Goal: Information Seeking & Learning: Learn about a topic

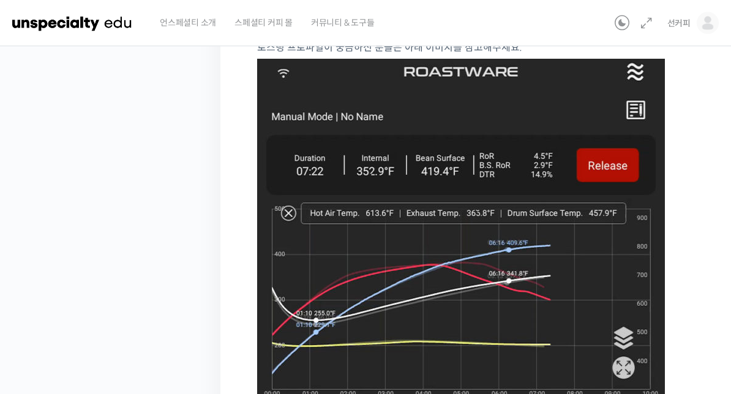
scroll to position [475, 0]
click at [687, 183] on figure at bounding box center [478, 372] width 443 height 627
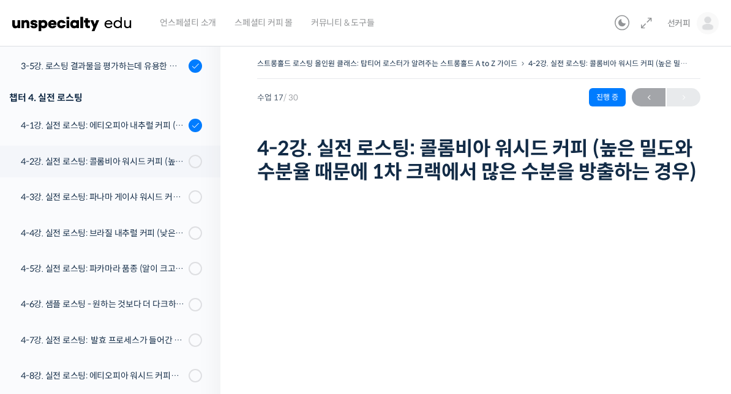
scroll to position [765, 0]
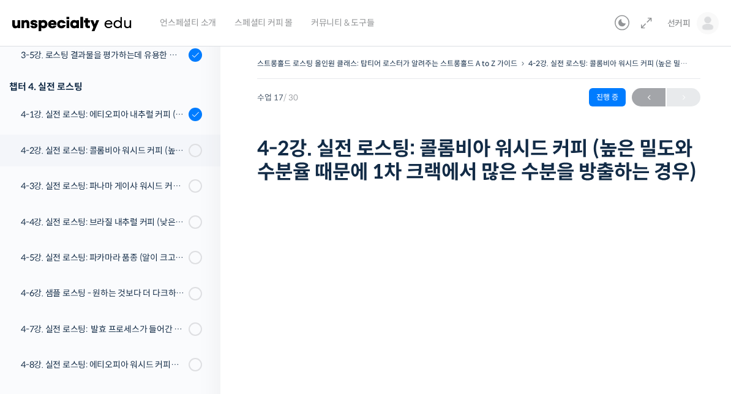
click at [188, 170] on link "4-3강. 실전 로스팅: 파나마 게이샤 워시드 커피 (플레이버 프로파일이 로스팅하기 까다로운 경우)" at bounding box center [107, 186] width 226 height 32
click at [192, 158] on link "4-2강. 실전 로스팅: 콜롬비아 워시드 커피 (높은 밀도와 수분율 때문에 1차 크랙에서 많은 수분을 방출하는 경우)" at bounding box center [107, 151] width 226 height 32
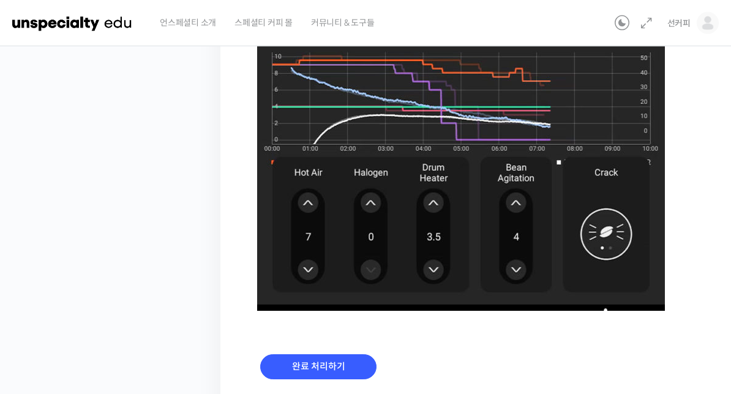
scroll to position [887, 0]
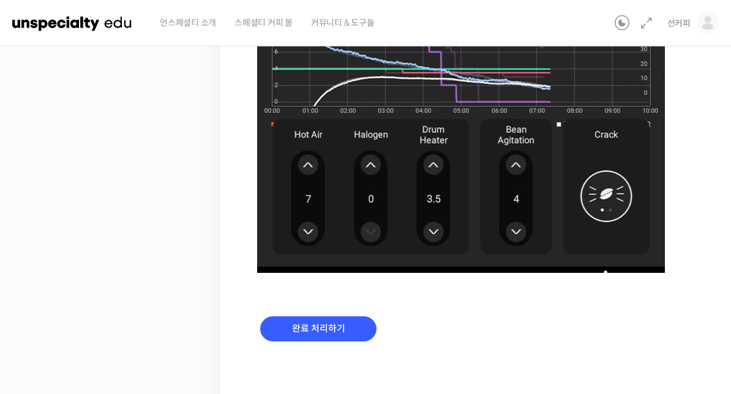
click at [307, 342] on input "완료 처리하기" at bounding box center [318, 329] width 116 height 25
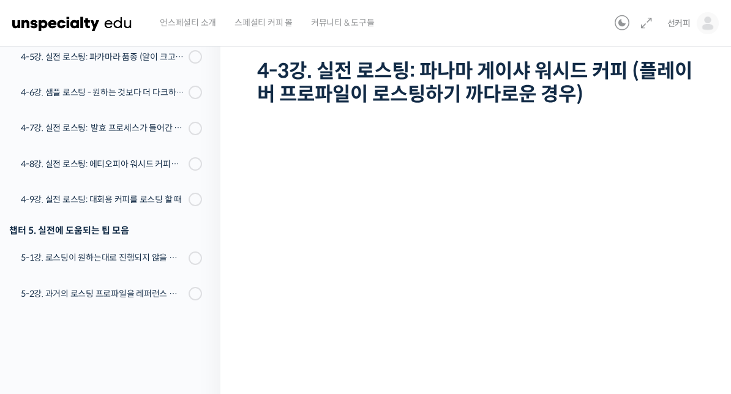
scroll to position [77, 0]
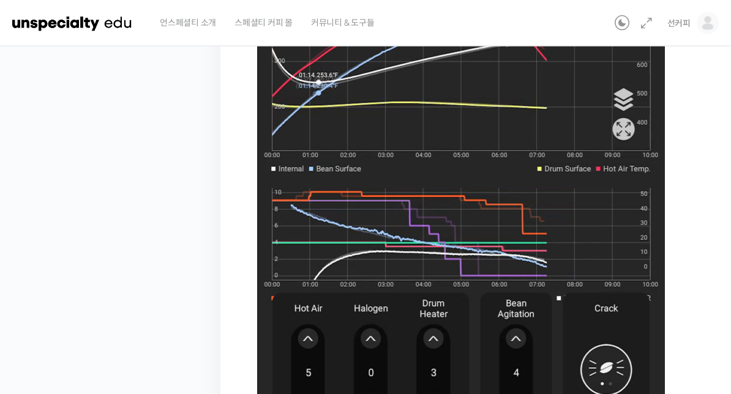
scroll to position [780, 0]
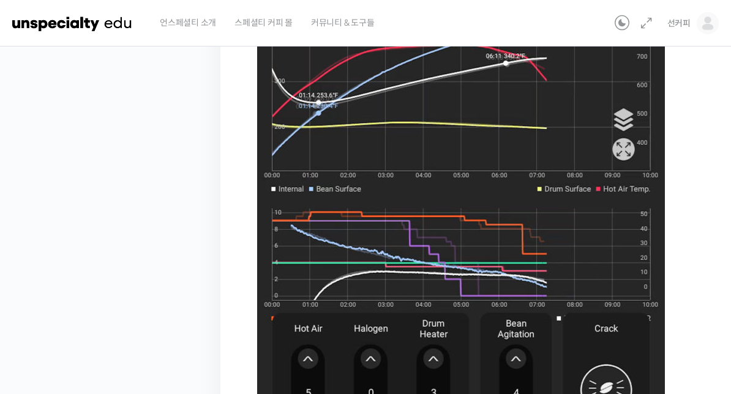
click at [692, 275] on figure at bounding box center [478, 153] width 443 height 627
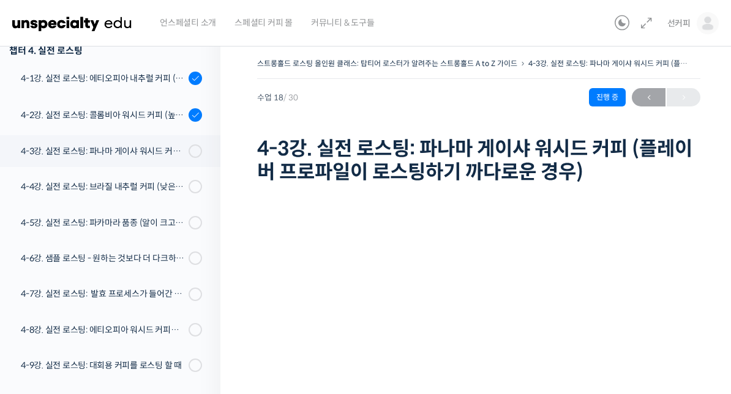
scroll to position [770, 0]
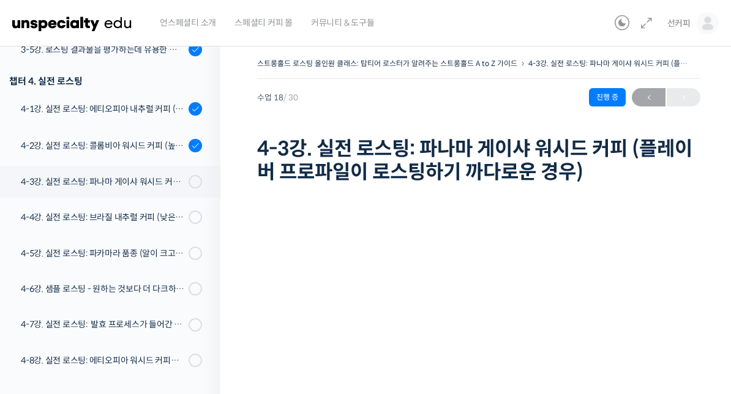
click at [134, 111] on div "4-1강. 실전 로스팅: 에티오피아 내추럴 커피 (당분이 많이 포함되어 있고 색이 고르지 않은 경우)" at bounding box center [103, 108] width 164 height 13
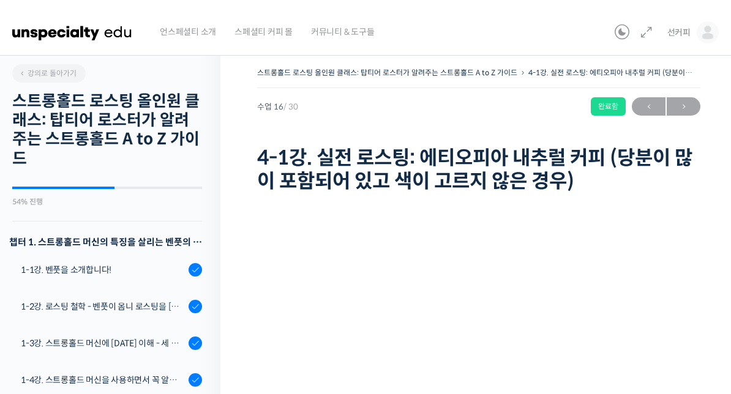
scroll to position [146, 0]
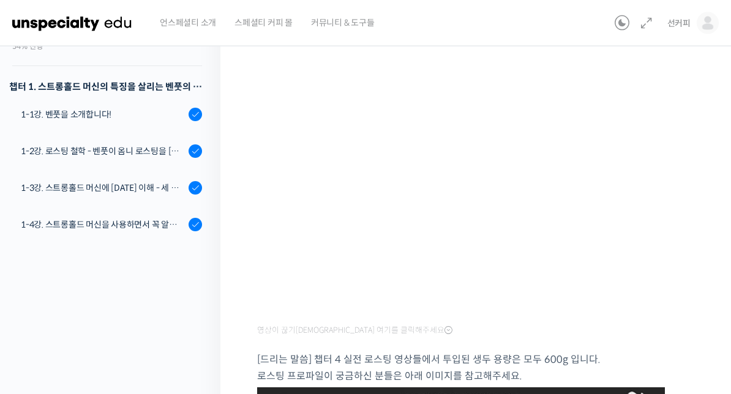
click at [137, 196] on link "1-3강. 스트롱홀드 머신에 [DATE] 이해 - 세 가지 열원이 만들어내는 변화" at bounding box center [107, 188] width 226 height 33
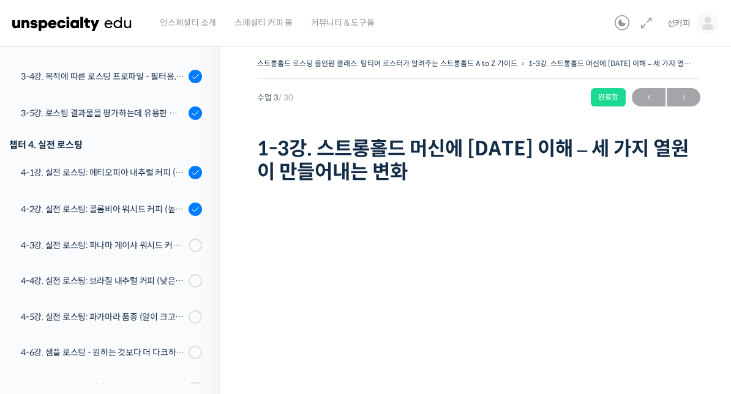
scroll to position [660, 0]
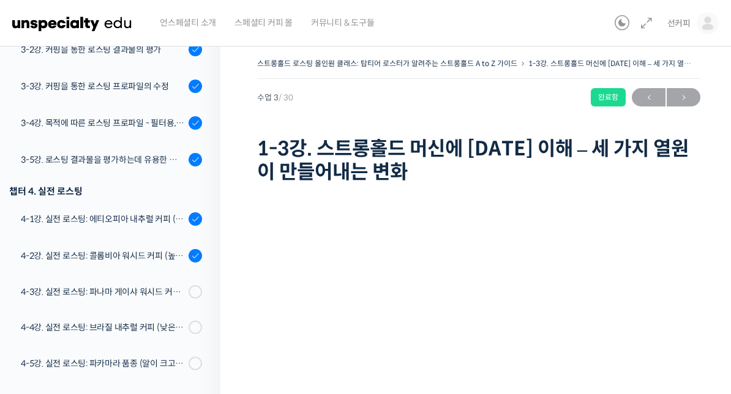
click at [152, 223] on div "4-1강. 실전 로스팅: 에티오피아 내추럴 커피 (당분이 많이 포함되어 있고 색이 고르지 않은 경우)" at bounding box center [103, 218] width 164 height 13
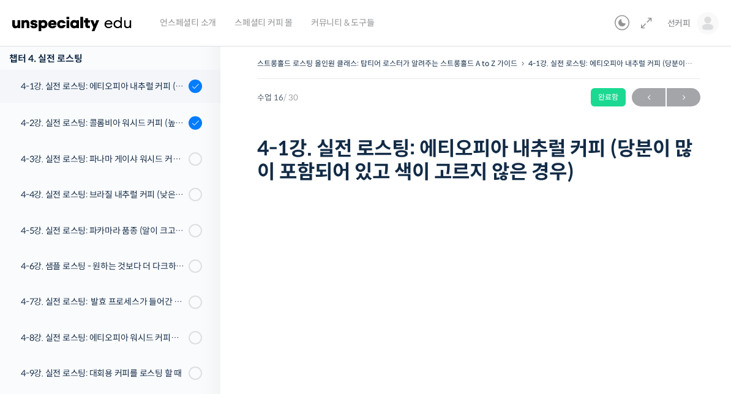
click at [178, 165] on link "4-3강. 실전 로스팅: 파나마 게이샤 워시드 커피 (플레이버 프로파일이 로스팅하기 까다로운 경우)" at bounding box center [107, 159] width 226 height 32
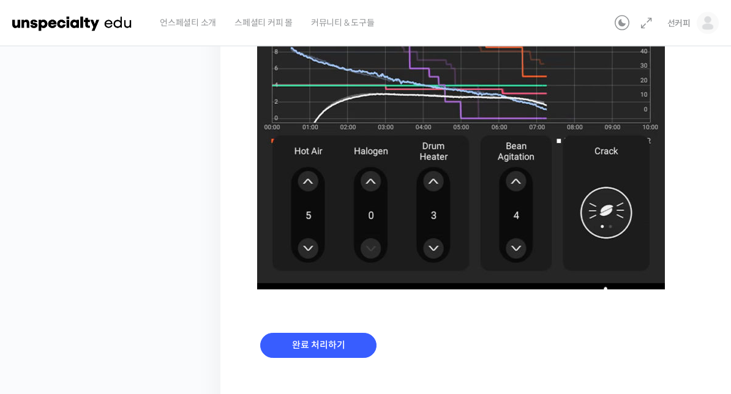
scroll to position [881, 0]
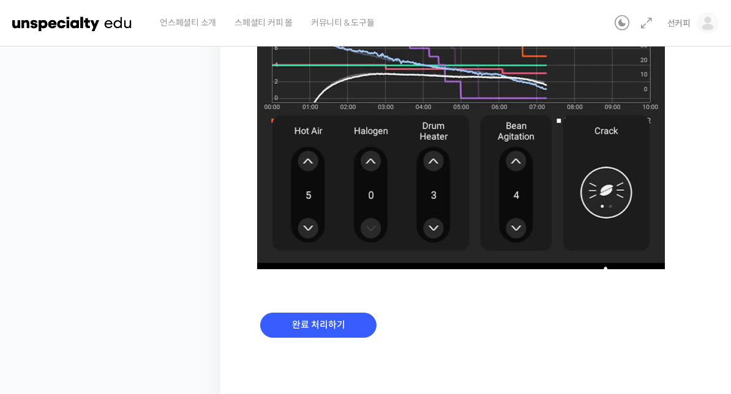
click at [346, 330] on input "완료 처리하기" at bounding box center [318, 325] width 116 height 25
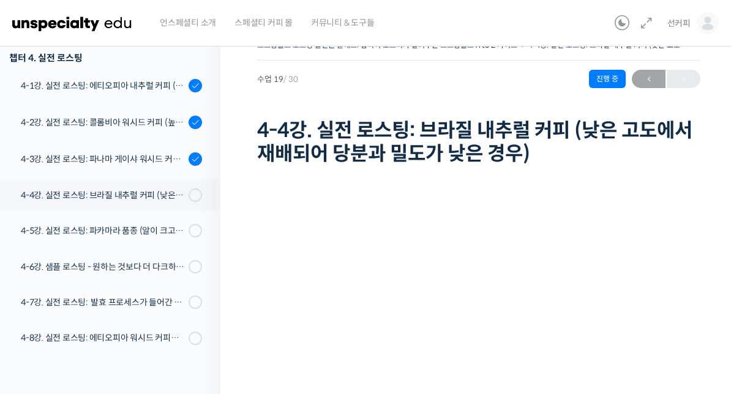
scroll to position [774, 0]
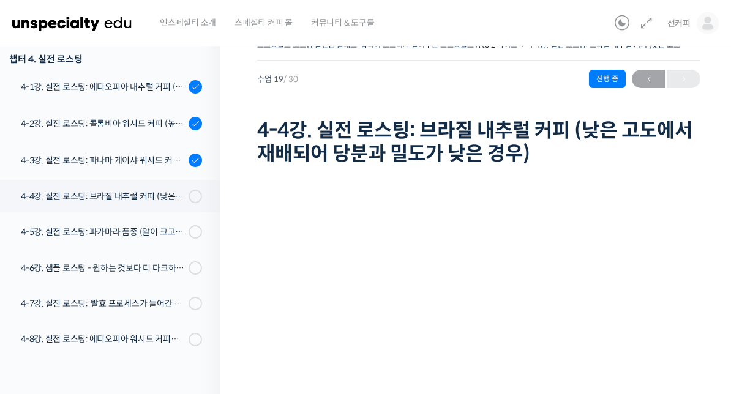
click at [56, 188] on link "4-4강. 실전 로스팅: 브라질 내추럴 커피 (낮은 고도에서 재배되어 당분과 밀도가 낮은 경우)" at bounding box center [107, 197] width 226 height 32
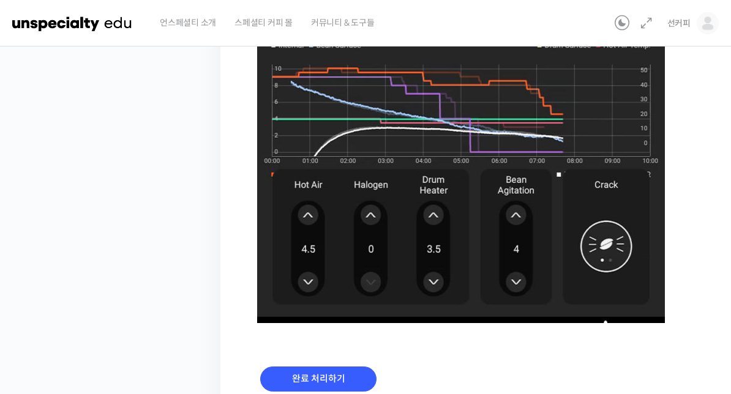
scroll to position [881, 0]
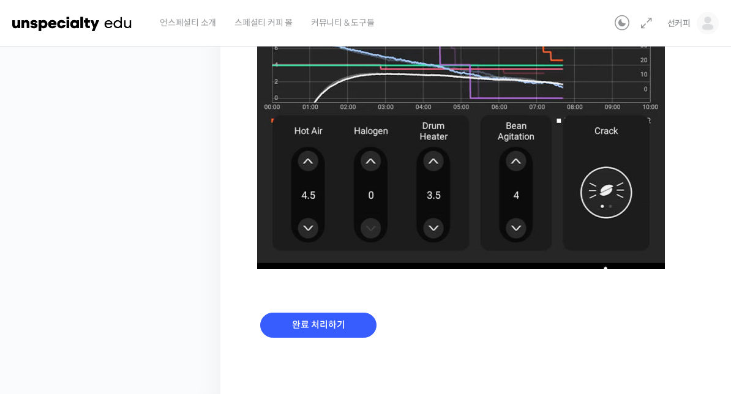
click at [302, 326] on input "완료 처리하기" at bounding box center [318, 325] width 116 height 25
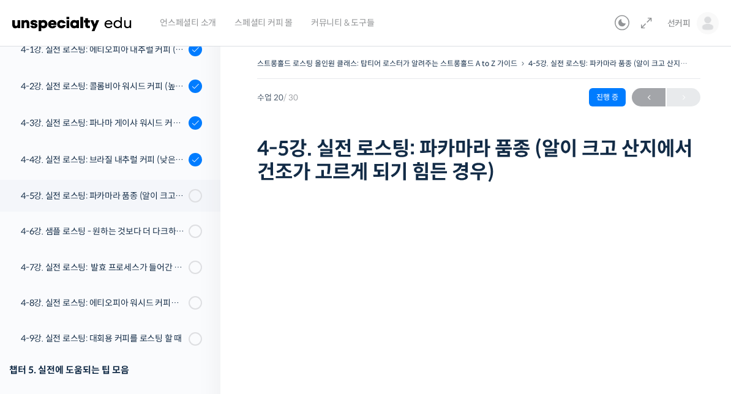
scroll to position [963, 0]
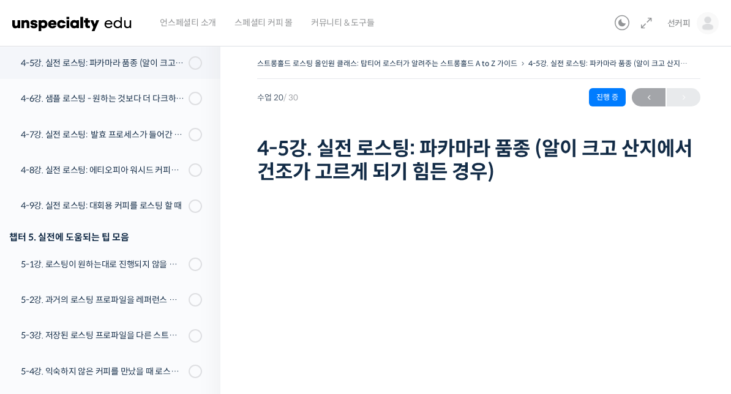
click at [70, 97] on div "4-6강. 샘플 로스팅 - 원하는 것보다 더 다크하게 로스팅 하는 이유" at bounding box center [103, 98] width 164 height 13
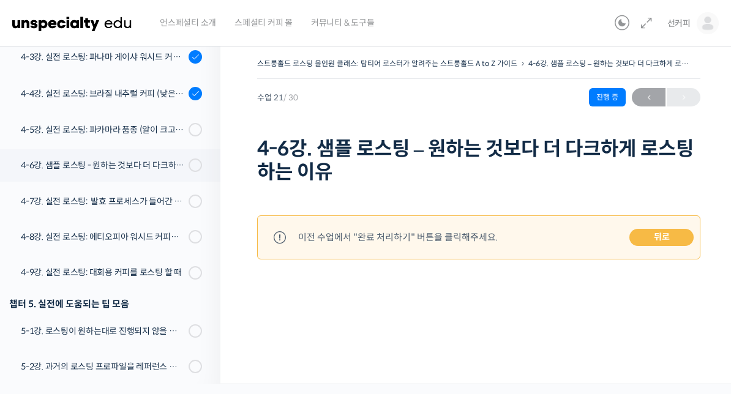
scroll to position [895, 0]
click at [64, 122] on link "4-5강. 실전 로스팅: 파카마라 품종 (알이 크고 산지에서 건조가 고르게 되기 힘든 경우)" at bounding box center [107, 130] width 226 height 32
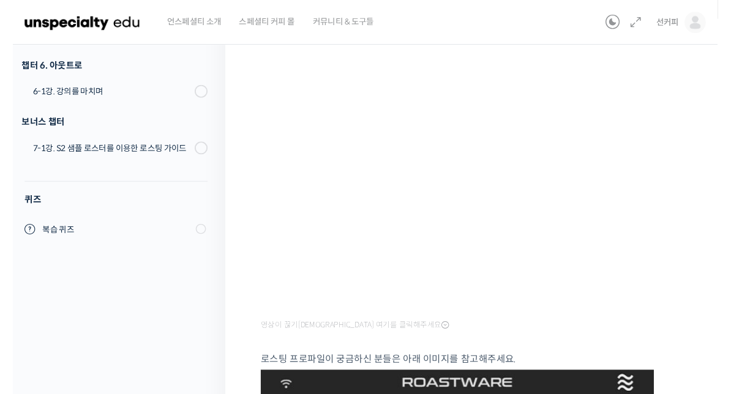
scroll to position [140, 0]
